Goal: Transaction & Acquisition: Book appointment/travel/reservation

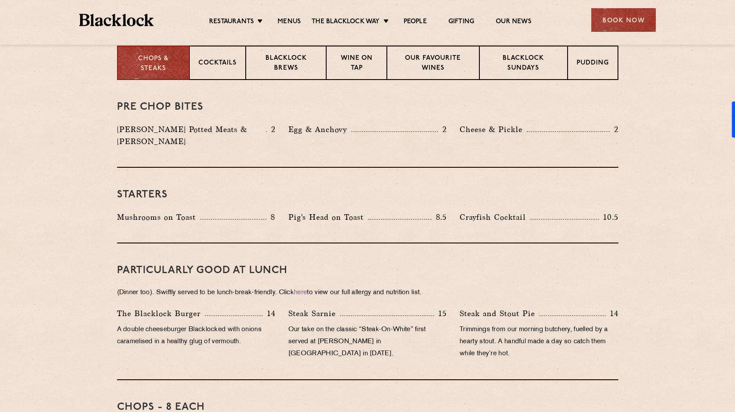
scroll to position [362, 0]
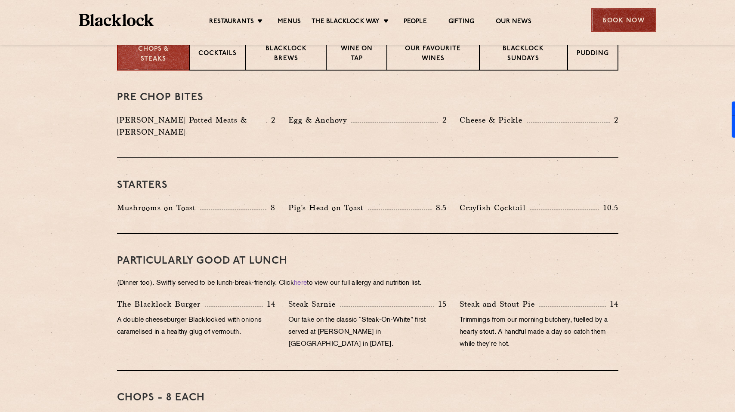
click at [619, 21] on div "Book Now" at bounding box center [623, 20] width 65 height 24
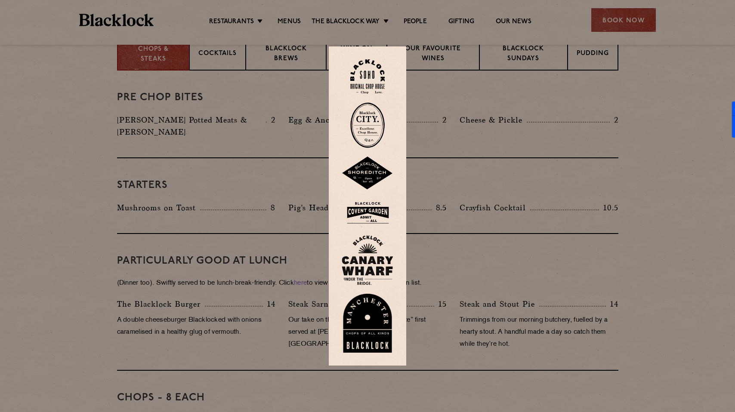
click at [373, 129] on img at bounding box center [367, 125] width 34 height 46
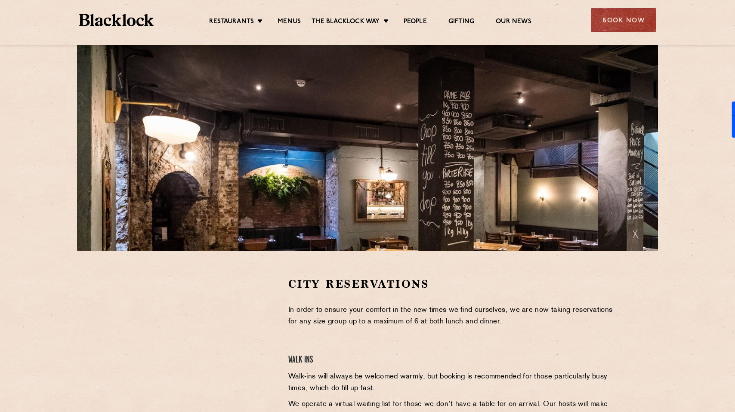
scroll to position [65, 0]
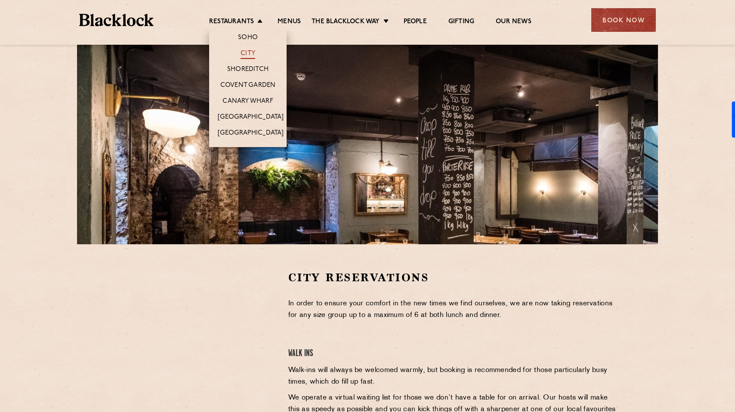
click at [249, 52] on link "City" at bounding box center [247, 53] width 15 height 9
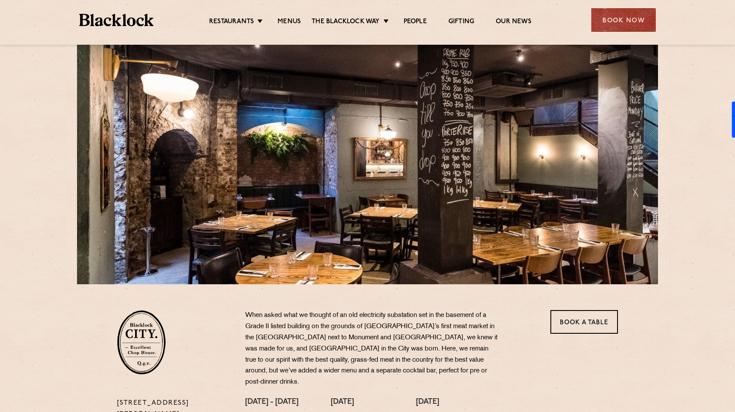
scroll to position [95, 0]
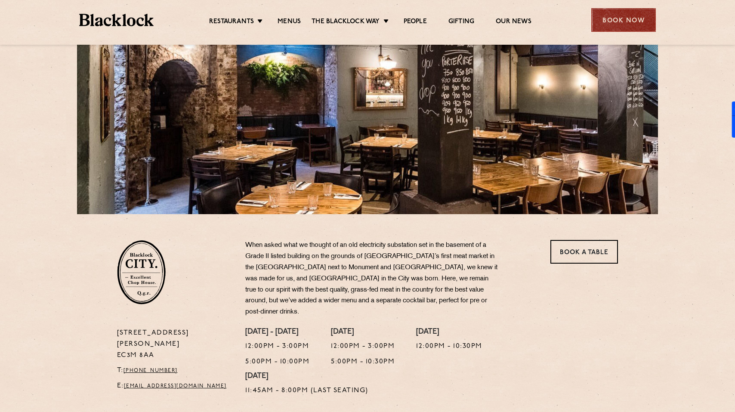
click at [614, 8] on div "Book Now" at bounding box center [623, 20] width 65 height 24
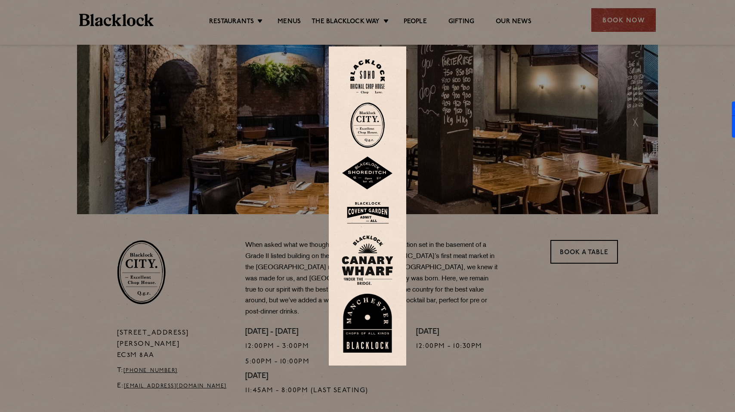
click at [364, 127] on img at bounding box center [367, 125] width 34 height 46
